Goal: Information Seeking & Learning: Learn about a topic

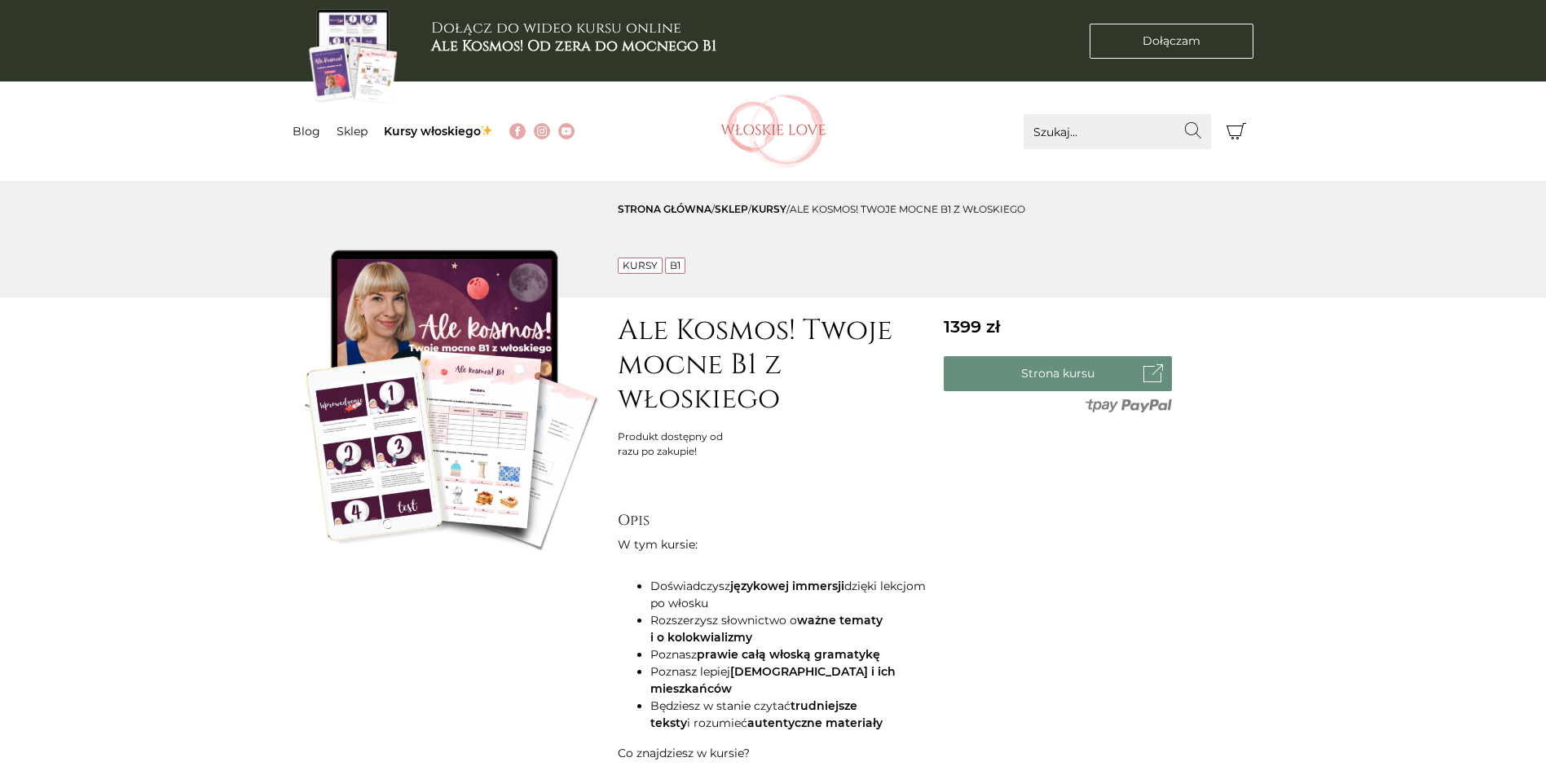
click at [735, 212] on link "sklep" at bounding box center [732, 208] width 34 height 12
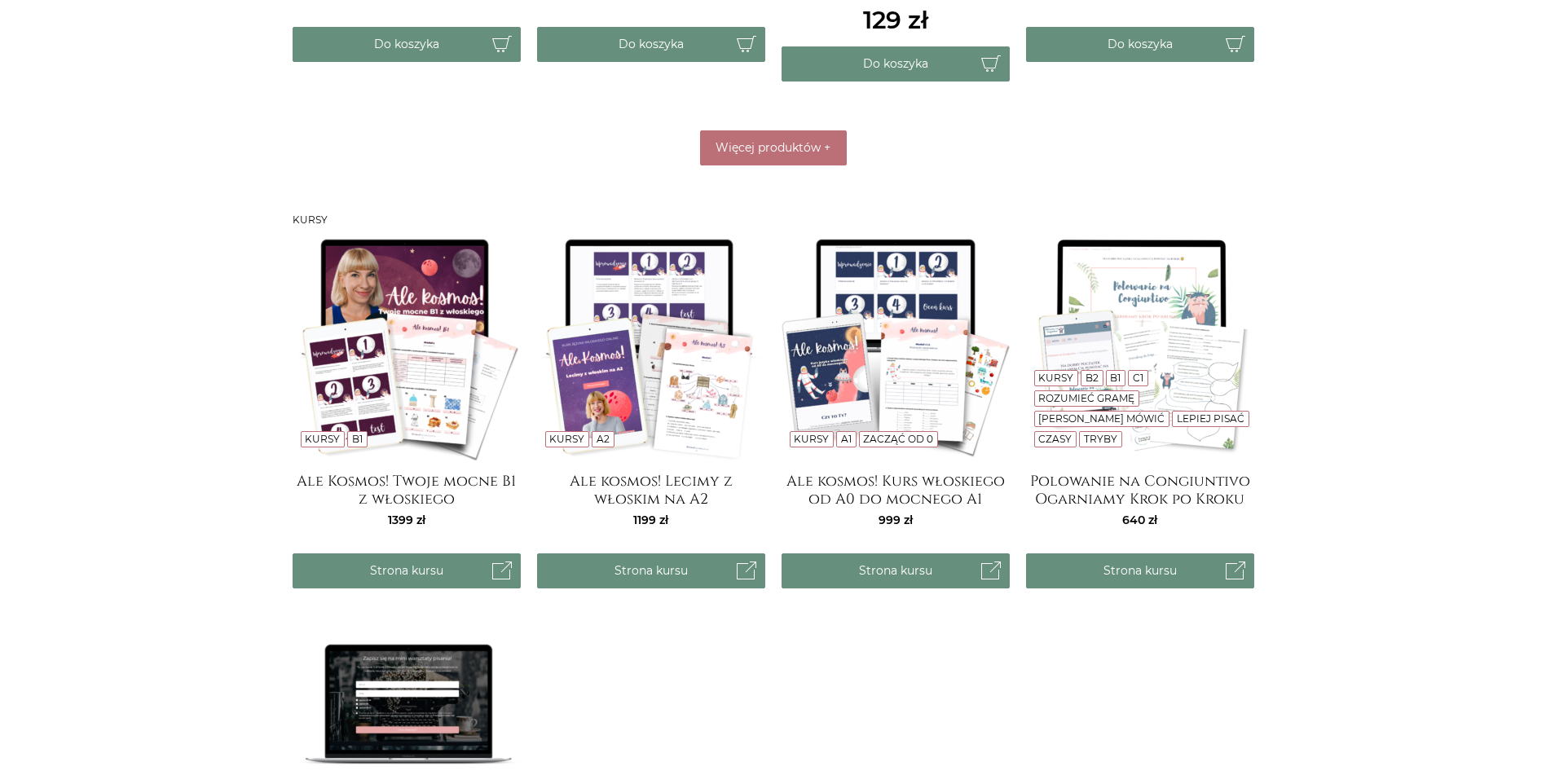
scroll to position [1059, 0]
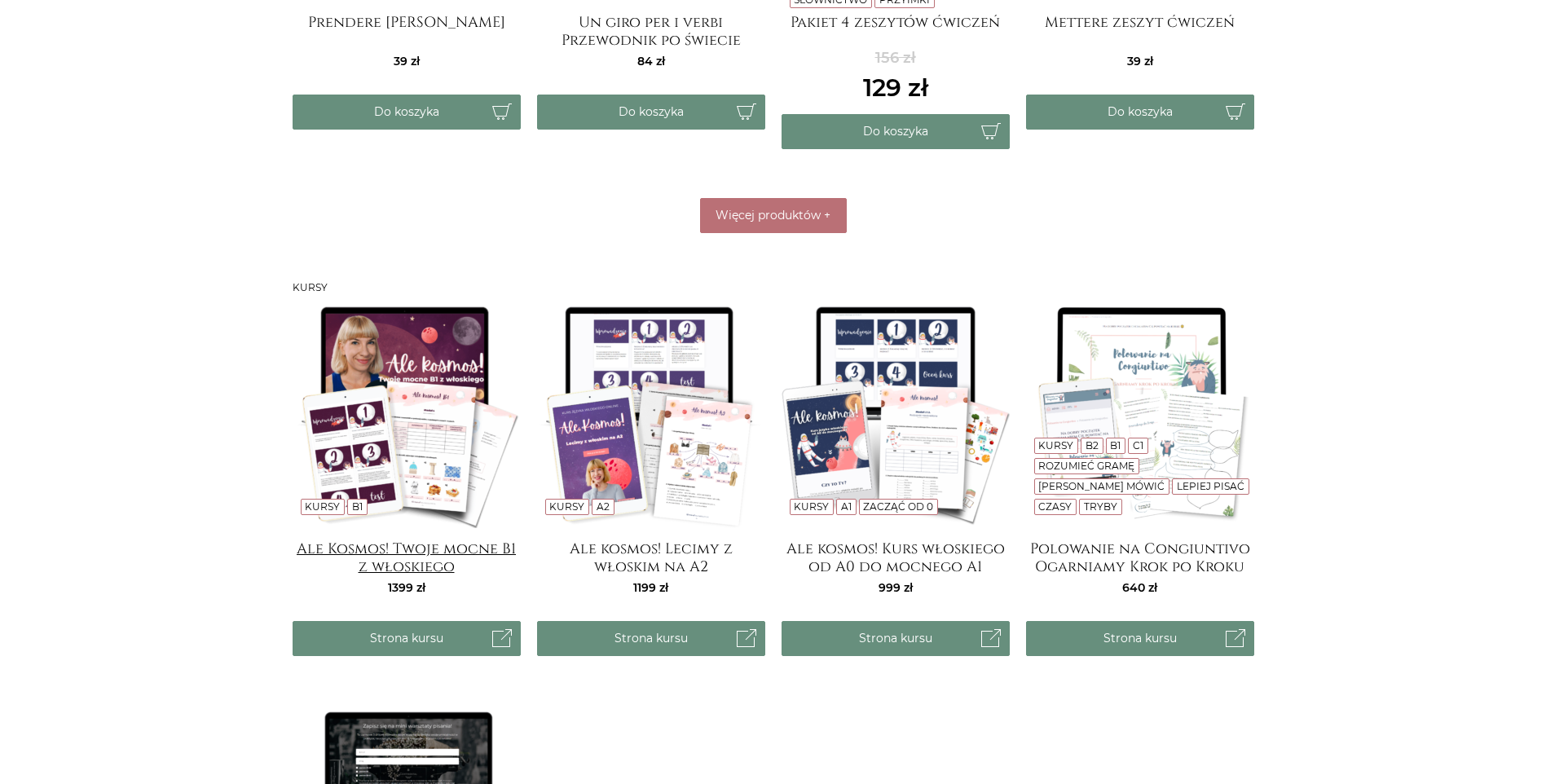
click at [419, 556] on h4 "Ale Kosmos! Twoje mocne B1 z włoskiego" at bounding box center [407, 556] width 228 height 33
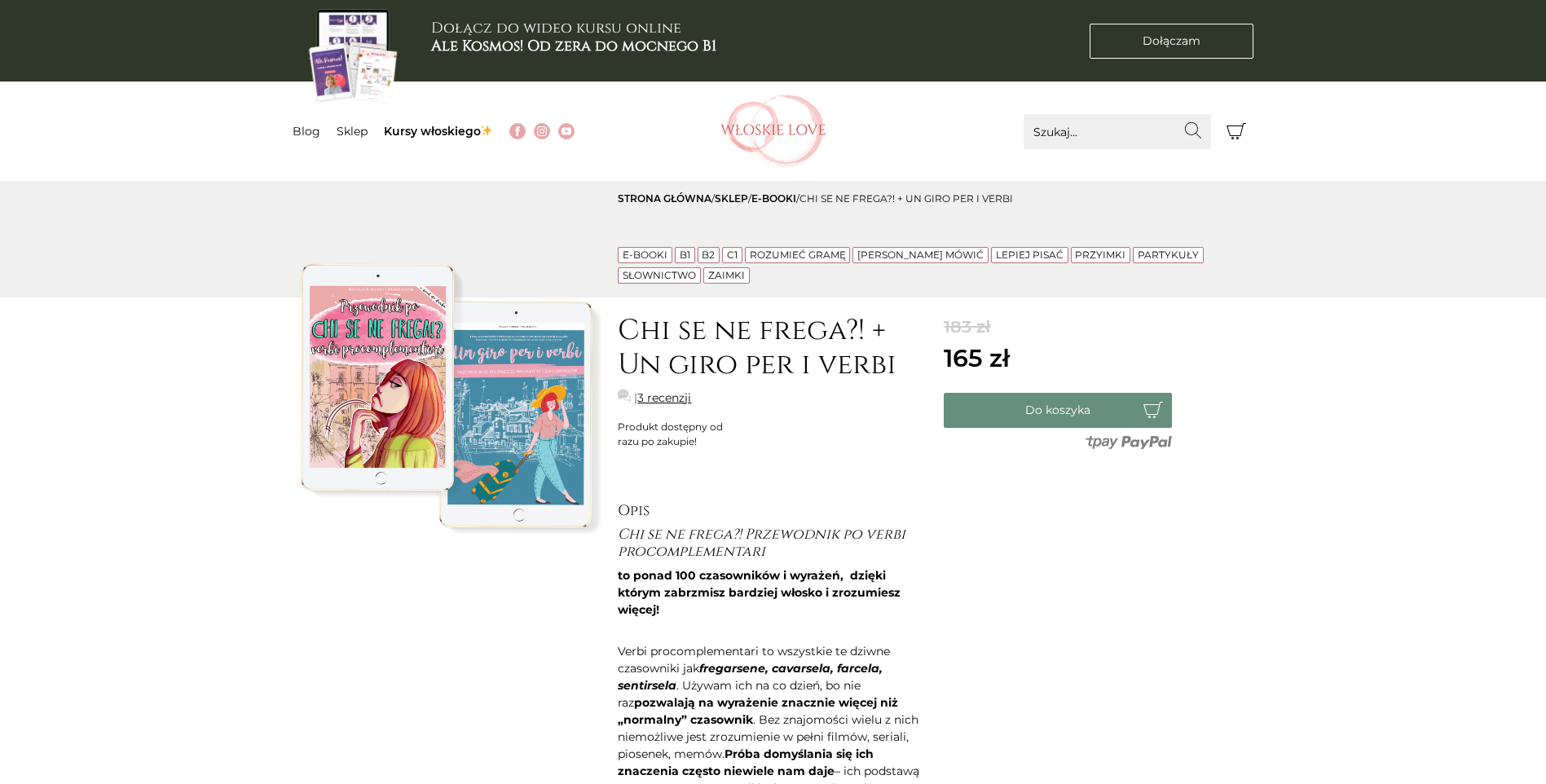
click at [664, 396] on link "3 recenzji" at bounding box center [664, 397] width 54 height 17
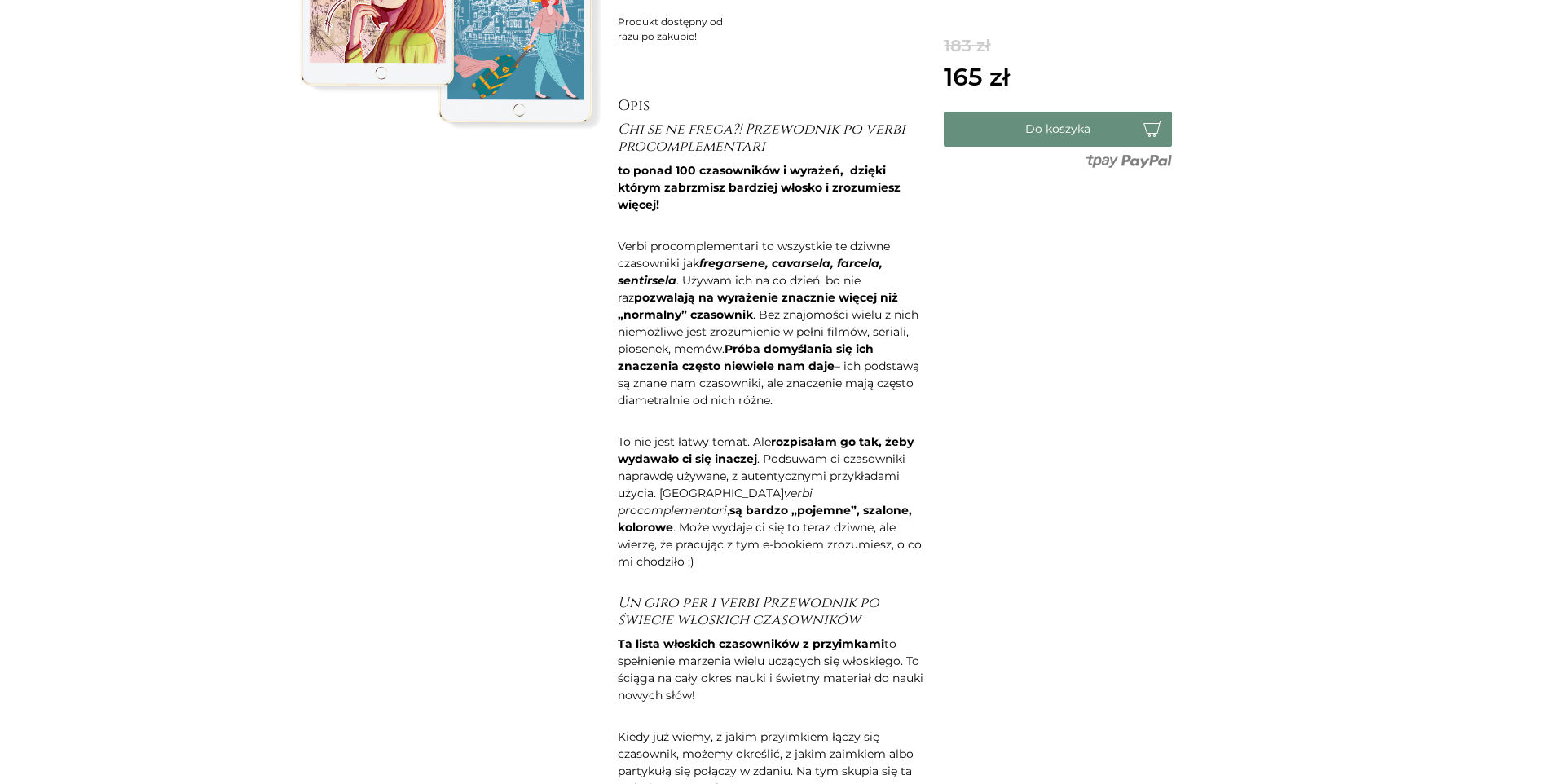
scroll to position [333, 0]
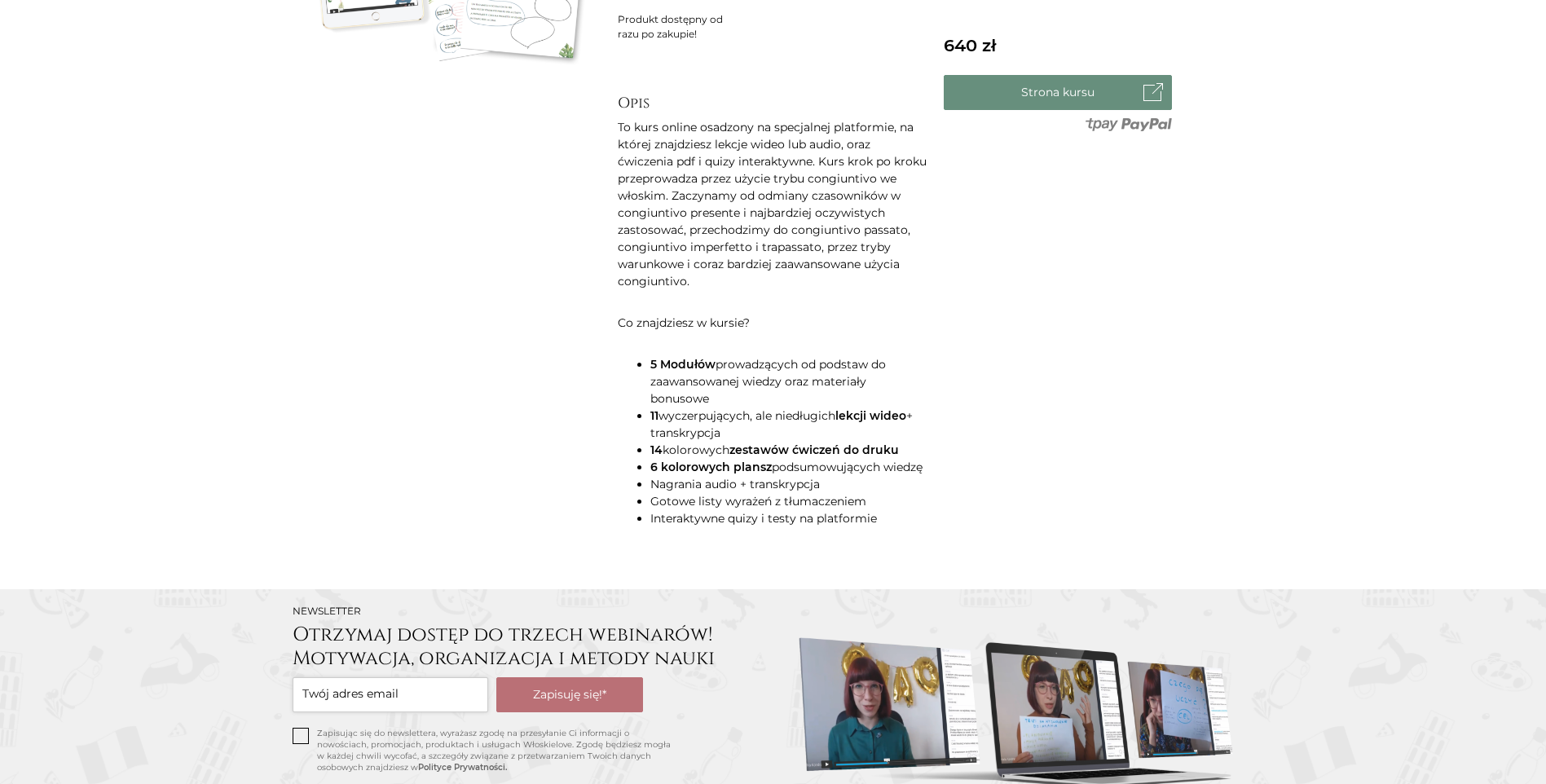
scroll to position [489, 0]
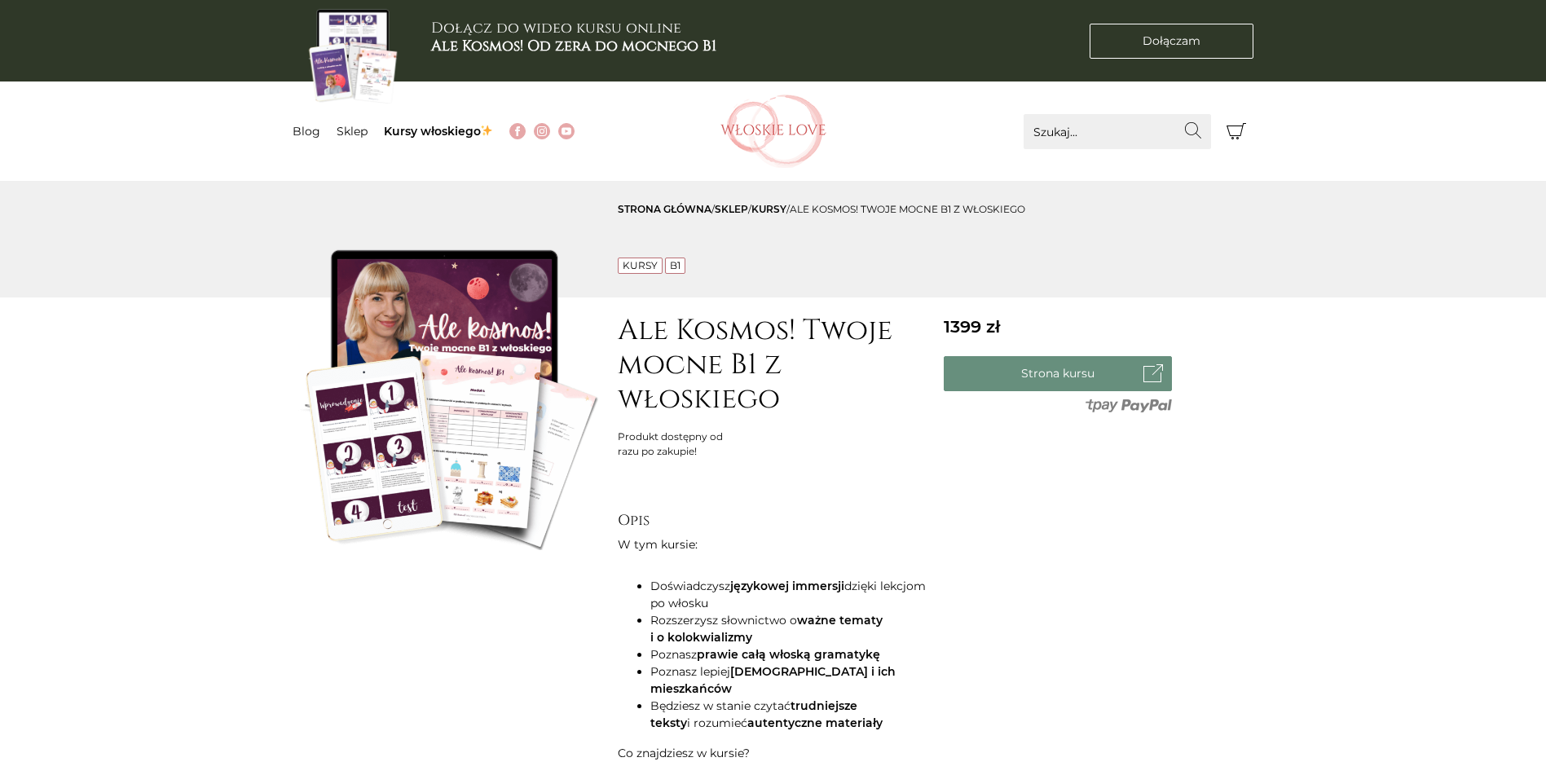
click at [514, 446] on img at bounding box center [448, 395] width 310 height 310
click at [391, 462] on img at bounding box center [448, 395] width 310 height 310
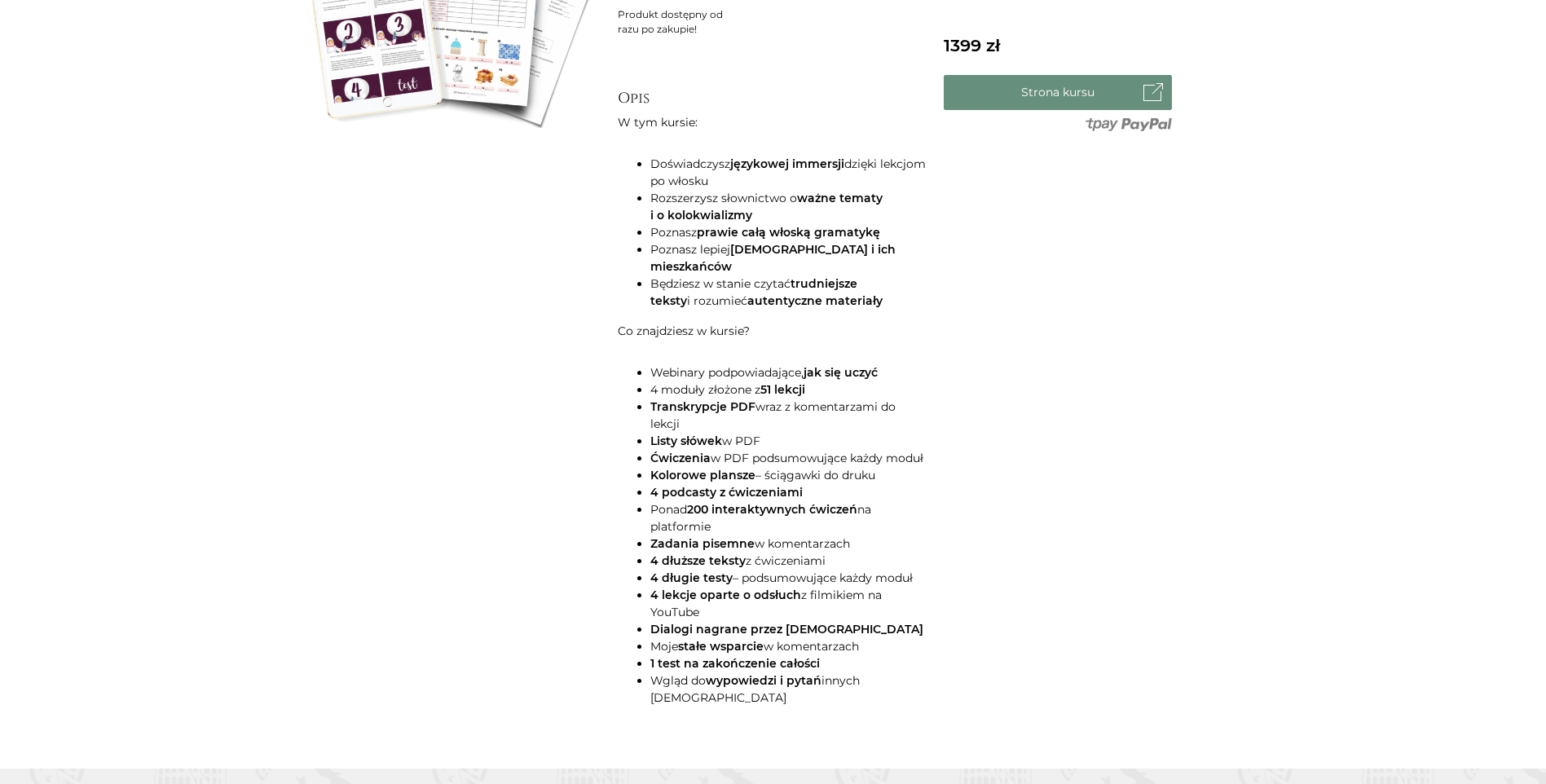
scroll to position [571, 0]
